Goal: Information Seeking & Learning: Learn about a topic

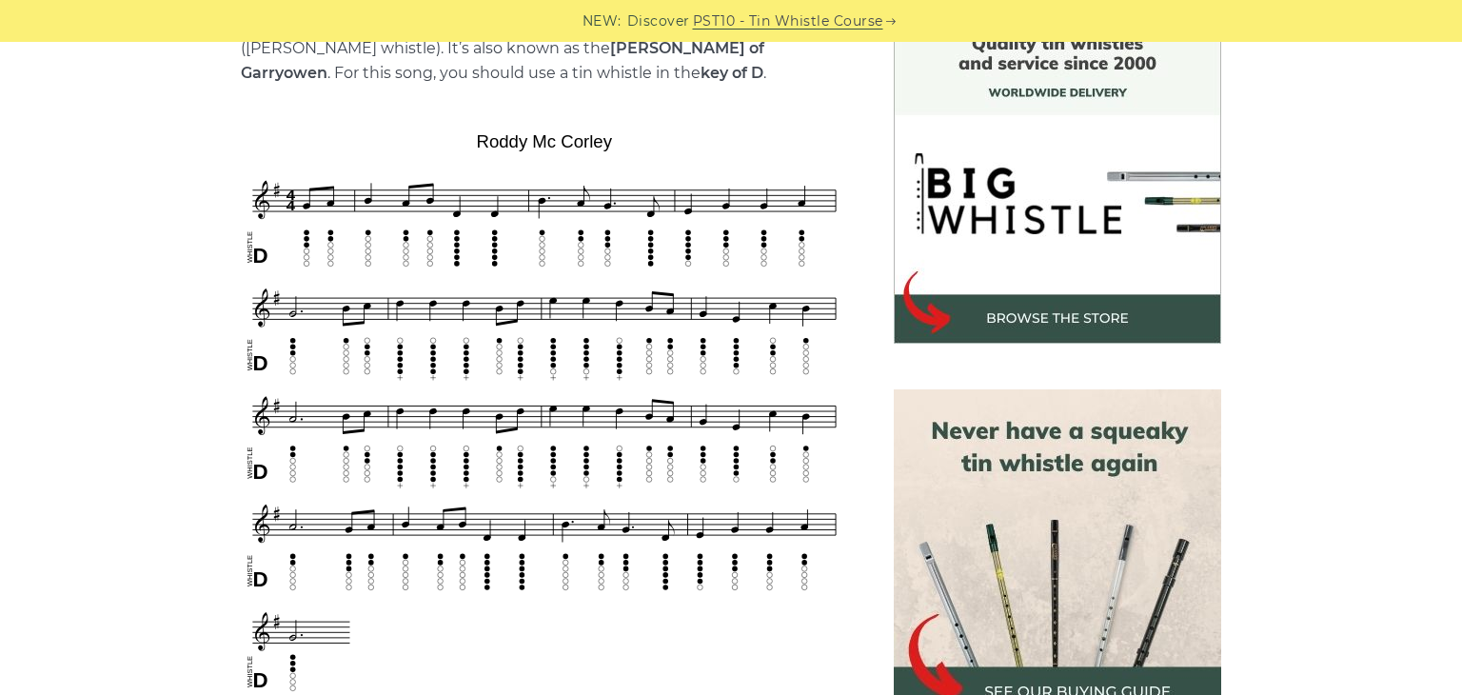
scroll to position [533, 0]
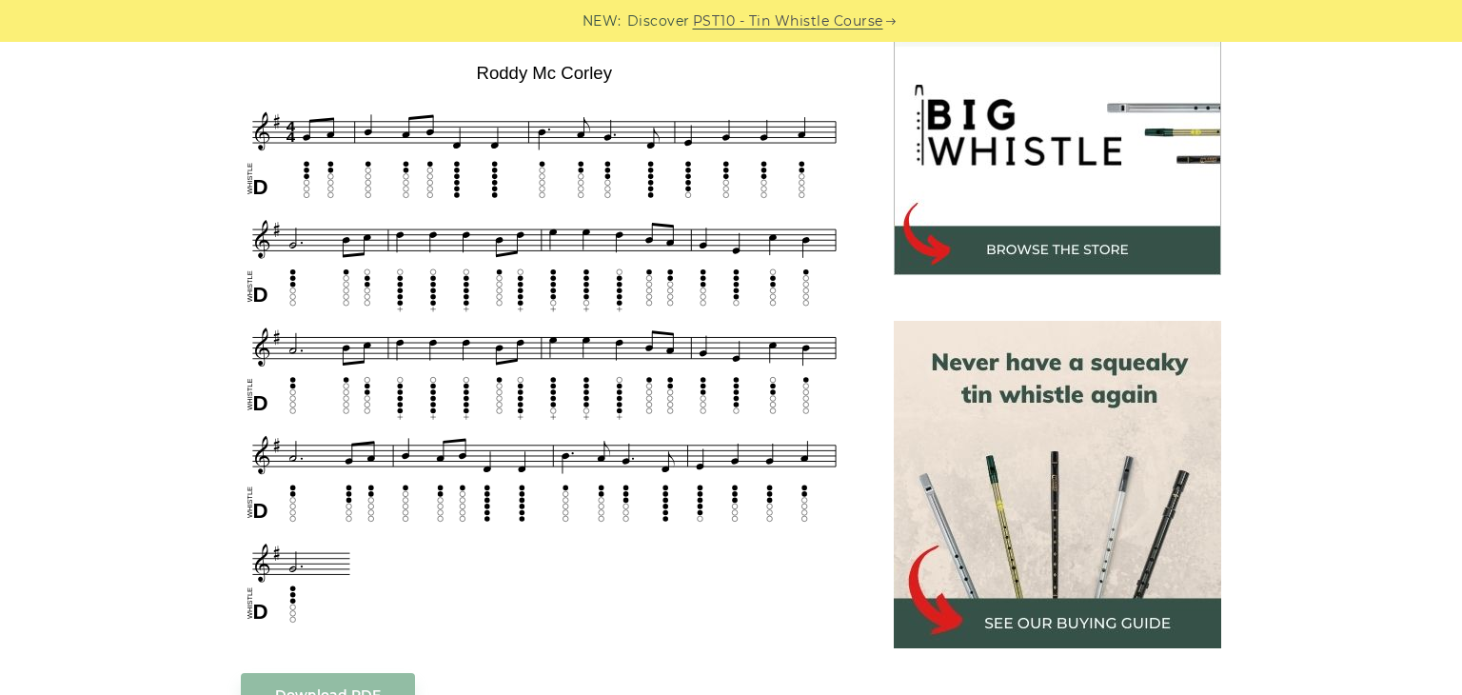
scroll to position [605, 0]
